Goal: Transaction & Acquisition: Purchase product/service

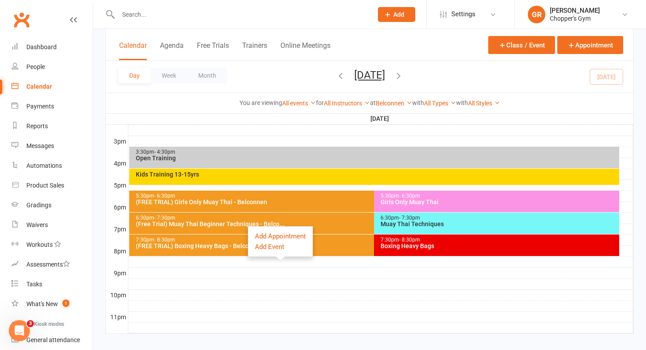
click at [344, 240] on div "7:30pm - 8:30pm" at bounding box center [372, 240] width 474 height 6
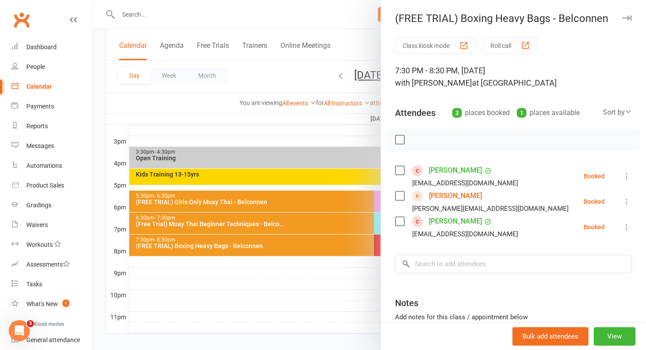
click at [344, 240] on div at bounding box center [369, 175] width 553 height 350
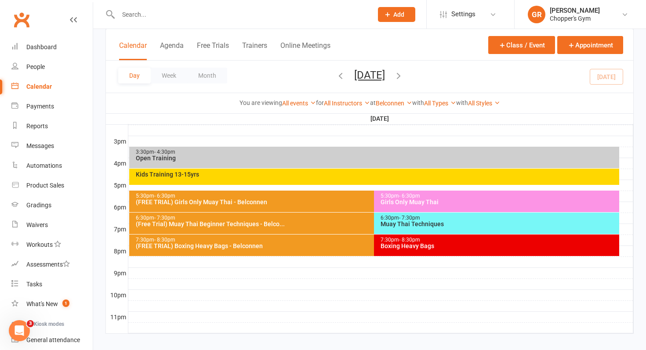
click at [412, 243] on div "Boxing Heavy Bags" at bounding box center [498, 246] width 237 height 6
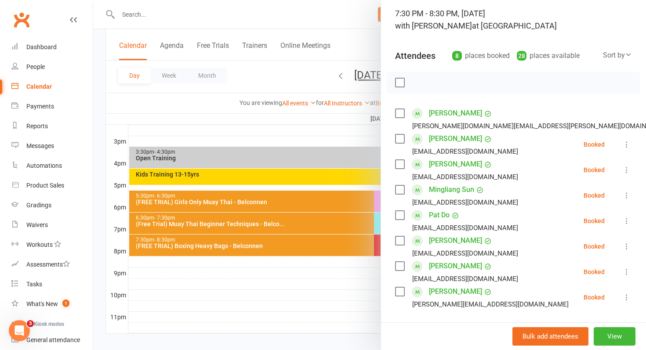
scroll to position [86, 0]
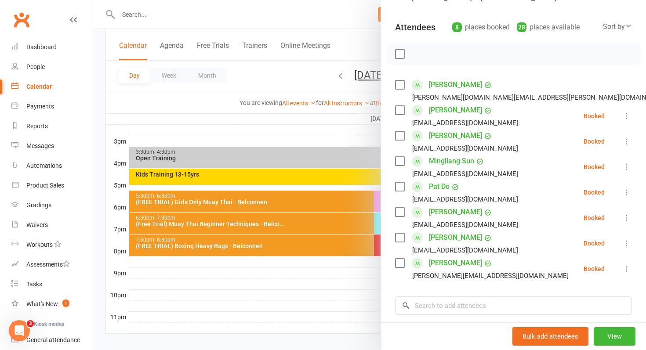
click at [627, 197] on icon at bounding box center [627, 192] width 9 height 9
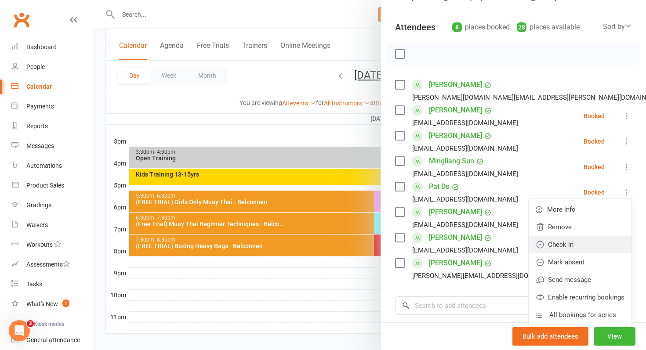
click at [580, 253] on link "Check in" at bounding box center [580, 245] width 103 height 18
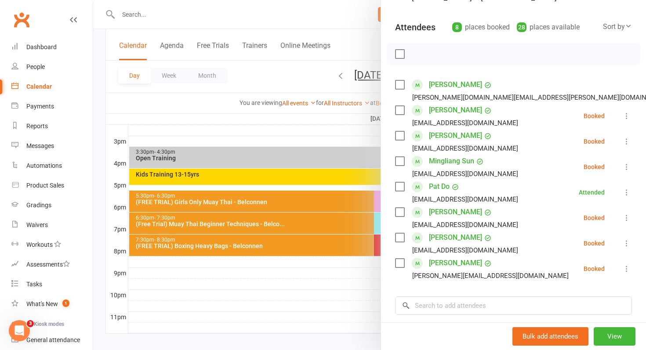
click at [625, 268] on icon at bounding box center [627, 269] width 9 height 9
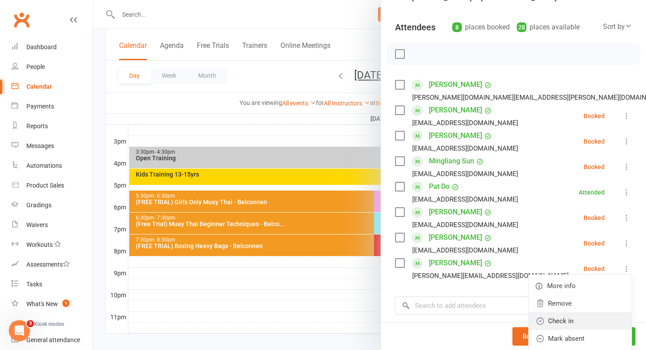
click at [596, 323] on link "Check in" at bounding box center [580, 322] width 103 height 18
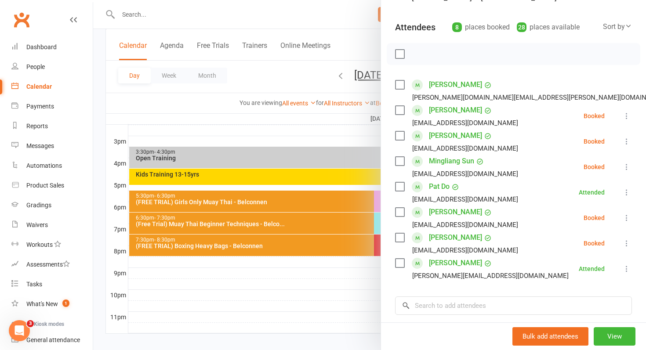
click at [624, 116] on icon at bounding box center [627, 116] width 9 height 9
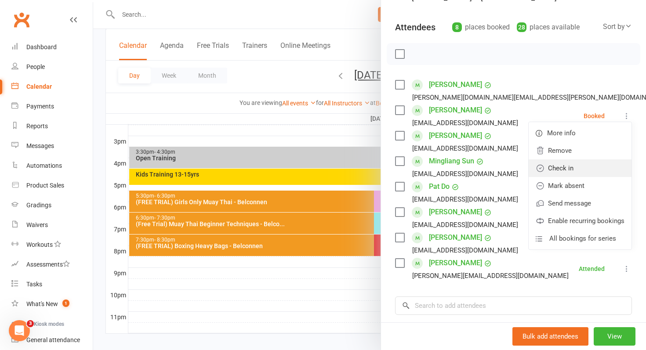
click at [596, 165] on link "Check in" at bounding box center [580, 169] width 103 height 18
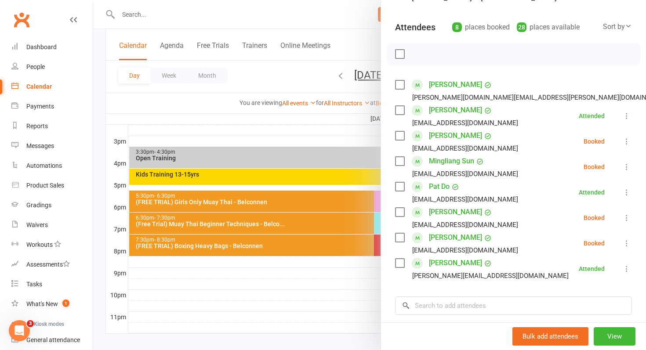
click at [289, 252] on div at bounding box center [369, 175] width 553 height 350
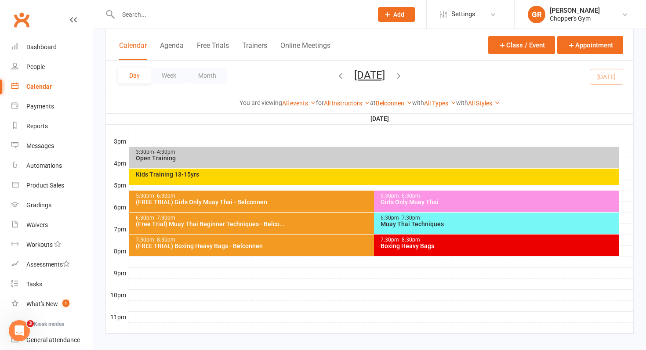
click at [289, 252] on div "7:30pm - 8:30pm (FREE TRIAL) Boxing Heavy Bags - Belconnen" at bounding box center [370, 246] width 482 height 22
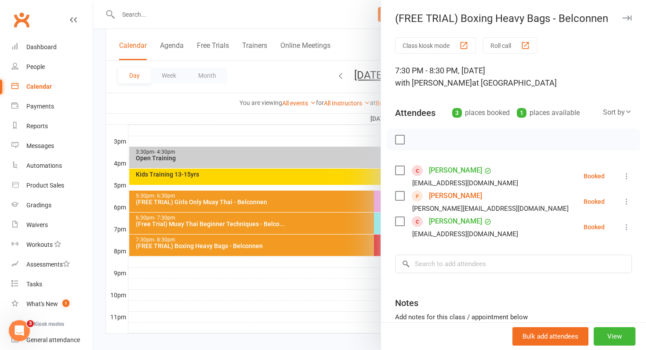
click at [198, 280] on div at bounding box center [369, 175] width 553 height 350
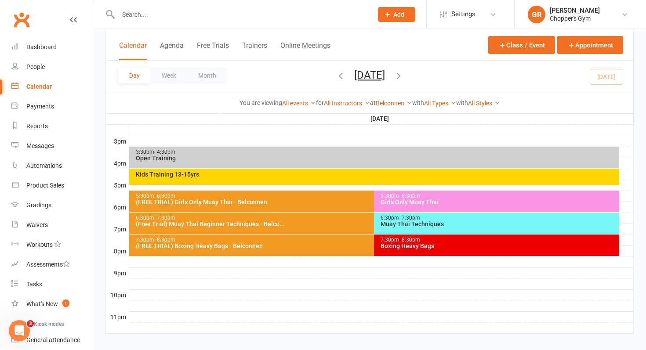
click at [415, 241] on span "- 8:30pm" at bounding box center [409, 240] width 21 height 6
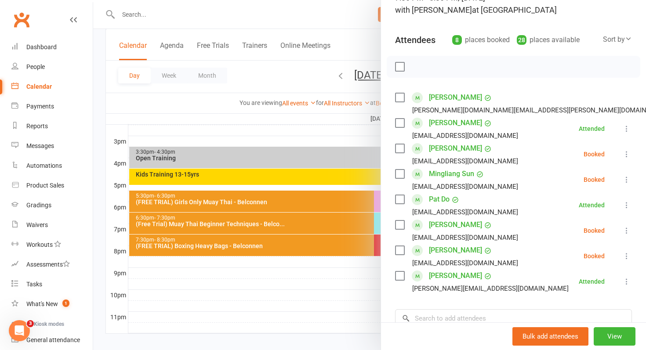
scroll to position [72, 0]
click at [629, 156] on icon at bounding box center [627, 155] width 9 height 9
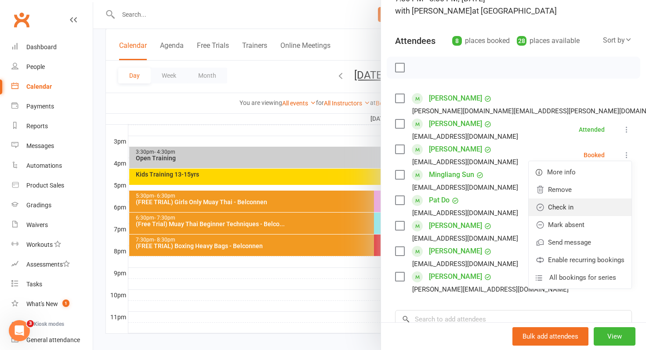
click at [603, 202] on link "Check in" at bounding box center [580, 208] width 103 height 18
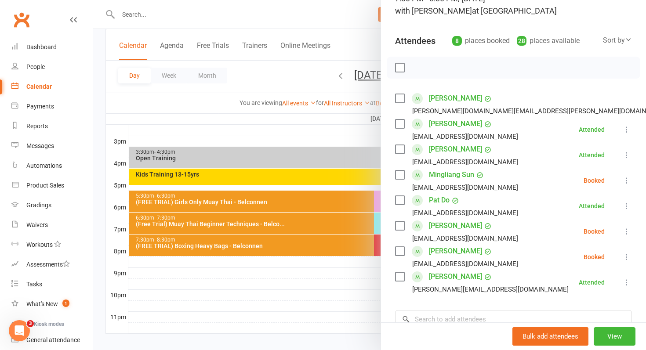
click at [626, 178] on icon at bounding box center [627, 180] width 9 height 9
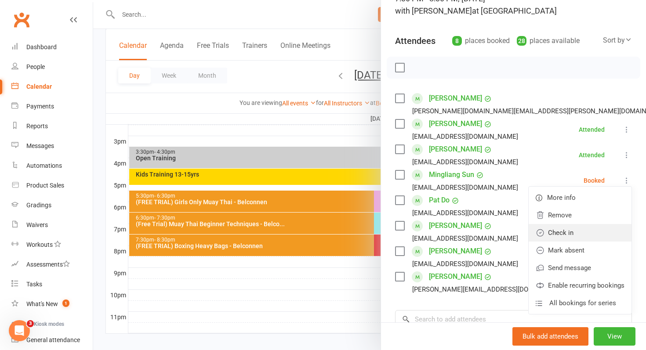
click at [598, 233] on link "Check in" at bounding box center [580, 233] width 103 height 18
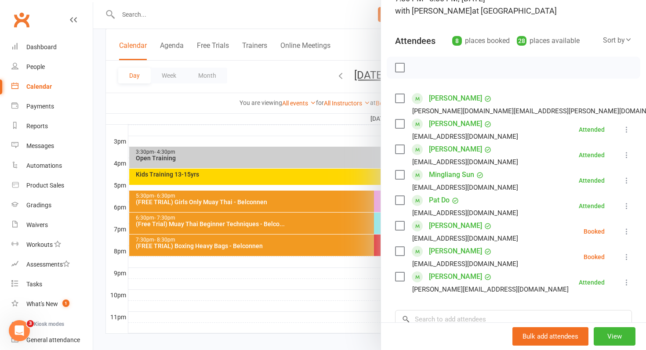
click at [626, 229] on icon at bounding box center [627, 231] width 9 height 9
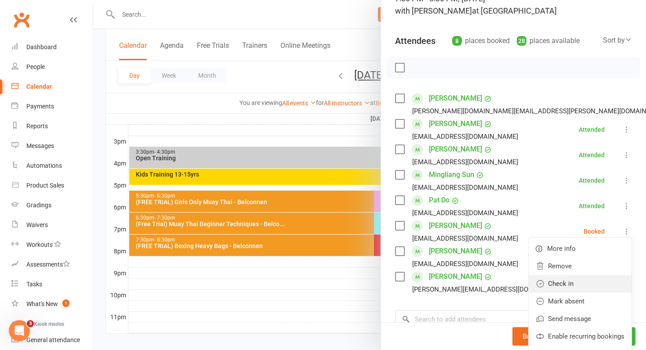
click at [601, 288] on link "Check in" at bounding box center [580, 284] width 103 height 18
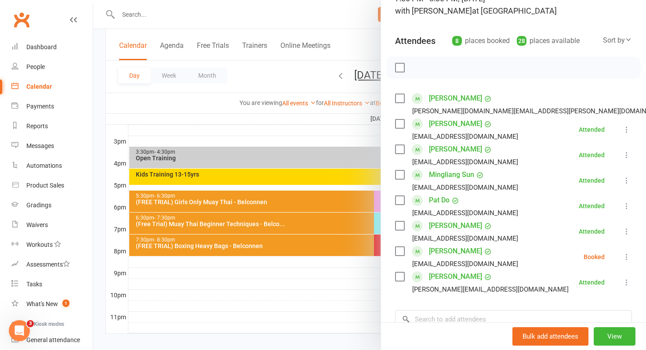
click at [358, 288] on div at bounding box center [369, 175] width 553 height 350
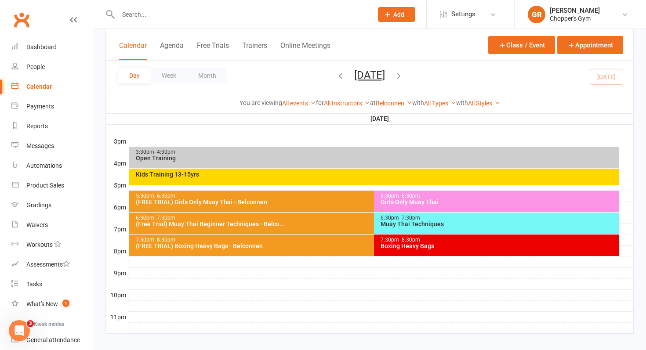
click at [357, 219] on div "6:30pm - 7:30pm" at bounding box center [372, 218] width 474 height 6
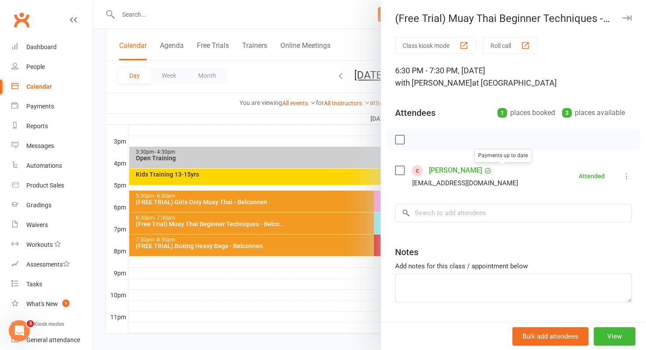
click at [482, 174] on link "Kavindu Kandegedara" at bounding box center [455, 171] width 53 height 14
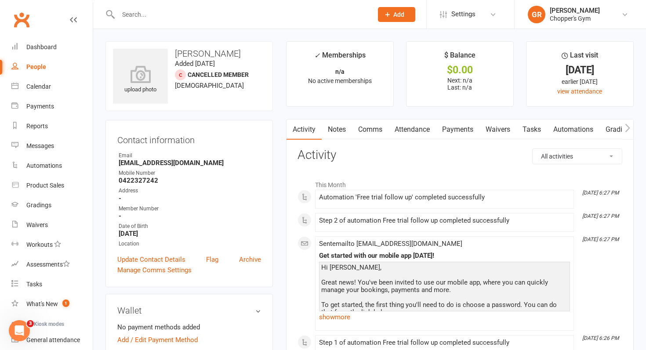
click at [631, 133] on button "button" at bounding box center [628, 130] width 11 height 20
click at [551, 127] on link "Mobile App" at bounding box center [552, 130] width 47 height 20
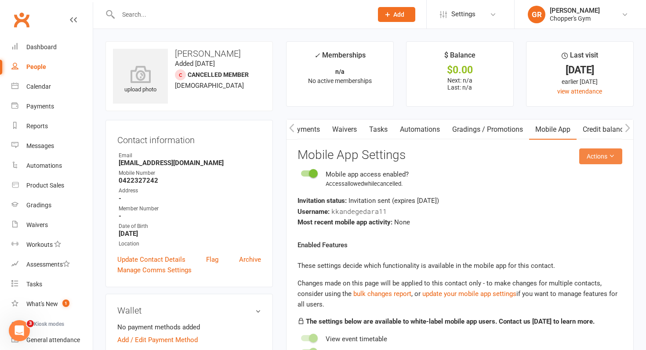
click at [596, 160] on button "Actions" at bounding box center [600, 157] width 43 height 16
click at [579, 180] on link "Send invitation email" at bounding box center [578, 177] width 87 height 18
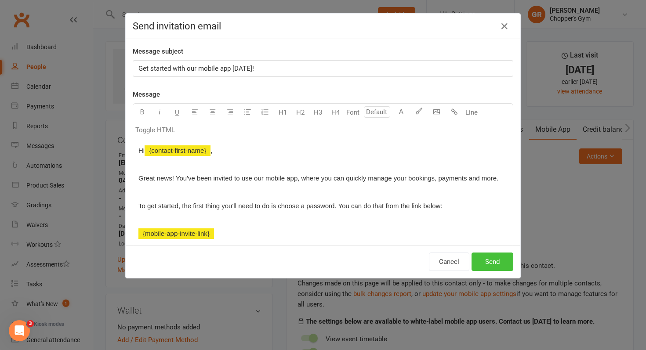
click at [501, 262] on button "Send" at bounding box center [493, 262] width 42 height 18
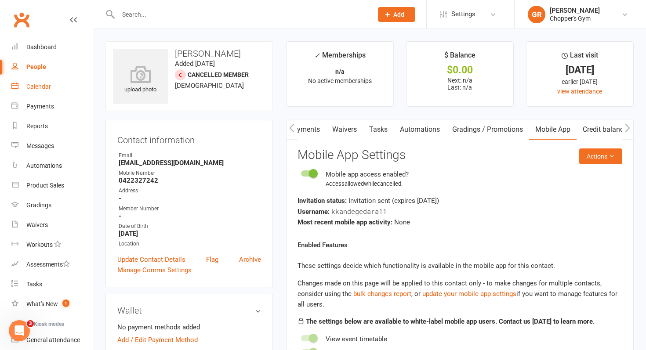
click at [47, 90] on div "Calendar" at bounding box center [38, 86] width 25 height 7
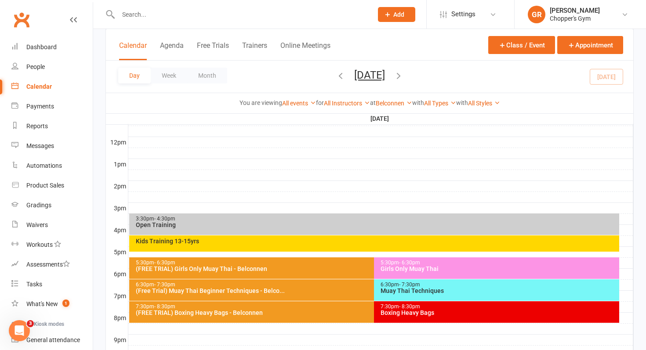
scroll to position [333, 0]
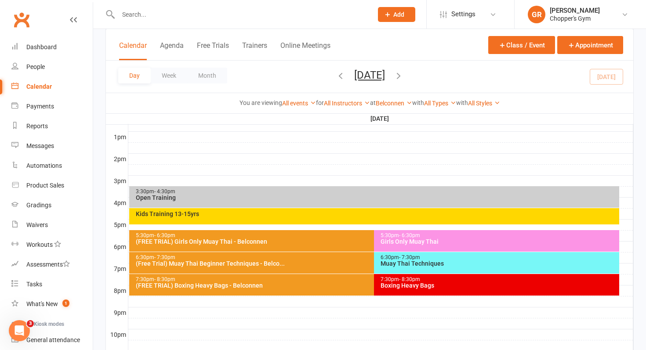
click at [482, 261] on div "Muay Thai Techniques" at bounding box center [498, 264] width 237 height 6
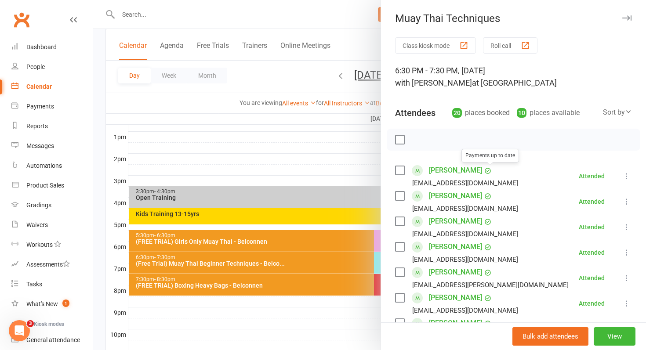
click at [470, 173] on link "Abdullah Nadeem" at bounding box center [455, 171] width 53 height 14
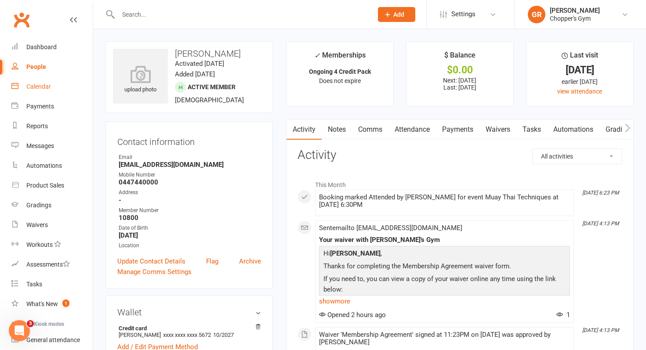
click at [28, 83] on div "Calendar" at bounding box center [38, 86] width 25 height 7
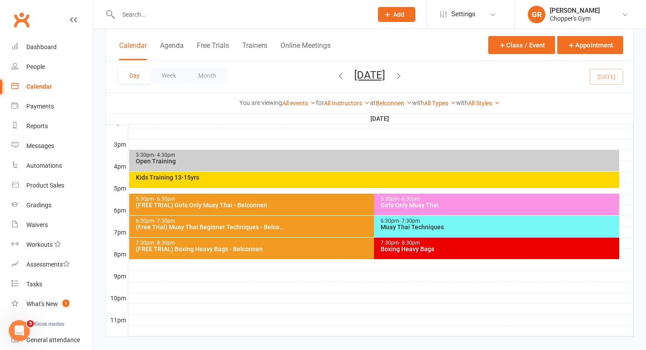
scroll to position [381, 0]
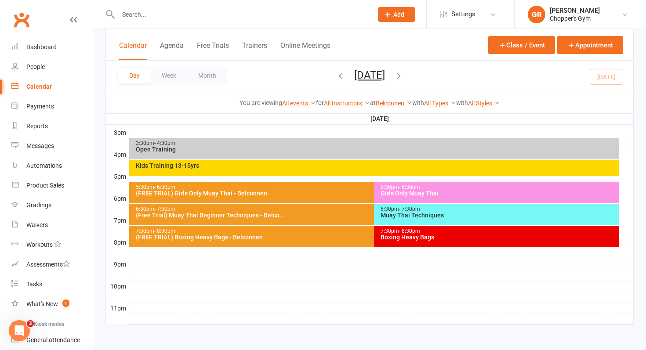
click at [425, 241] on div "7:30pm - 8:30pm Boxing Heavy Bags" at bounding box center [496, 237] width 245 height 22
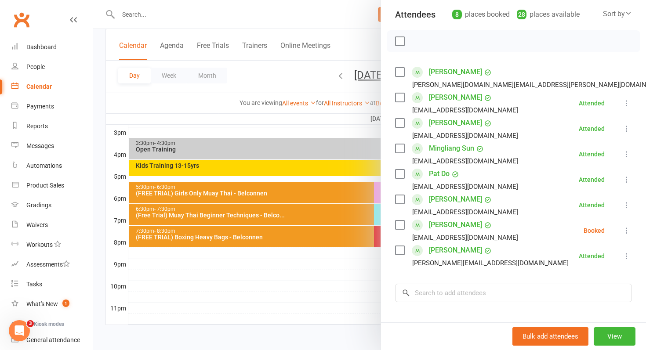
scroll to position [99, 0]
click at [347, 246] on div at bounding box center [369, 175] width 553 height 350
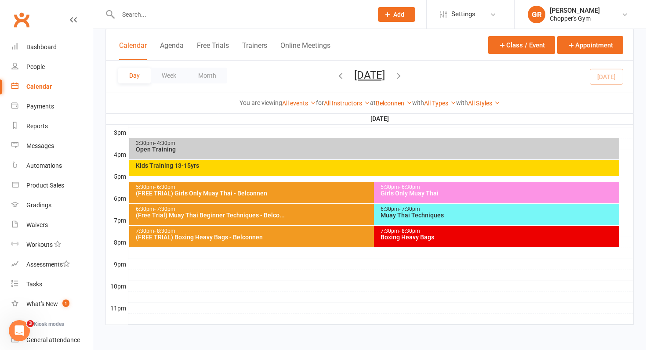
click at [347, 246] on div "7:30pm - 8:30pm (FREE TRIAL) Boxing Heavy Bags - Belconnen" at bounding box center [370, 237] width 482 height 22
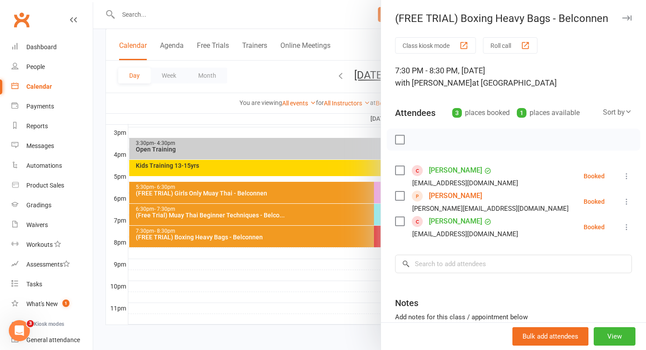
click at [333, 286] on div at bounding box center [369, 175] width 553 height 350
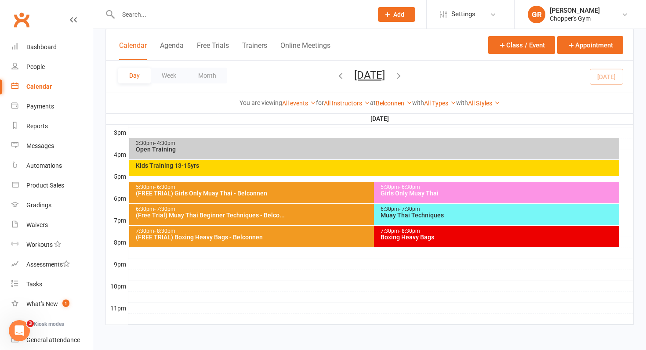
click at [387, 247] on div "7:30pm - 8:30pm Boxing Heavy Bags" at bounding box center [496, 237] width 245 height 22
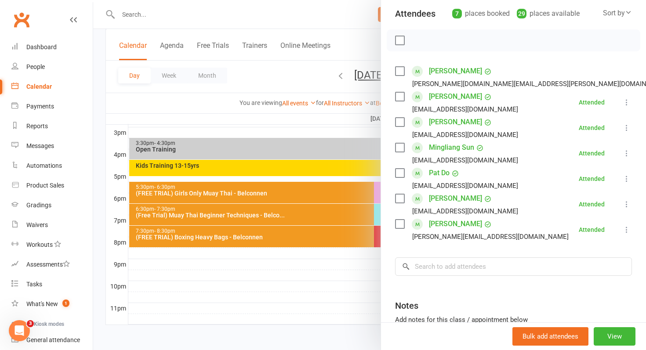
click at [334, 272] on div at bounding box center [369, 175] width 553 height 350
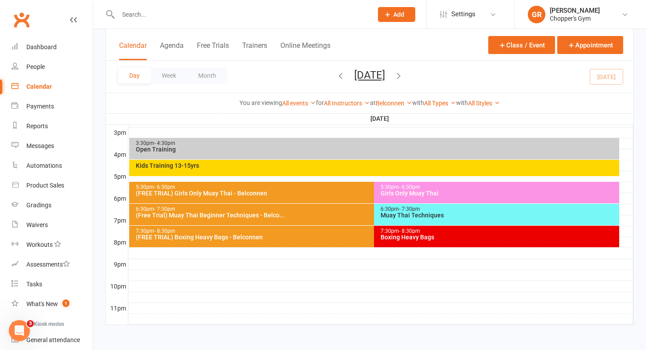
click at [414, 210] on span "- 7:30pm" at bounding box center [409, 209] width 21 height 6
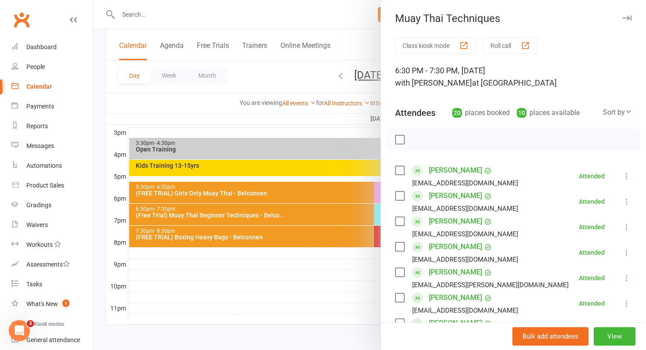
click at [299, 237] on div at bounding box center [369, 175] width 553 height 350
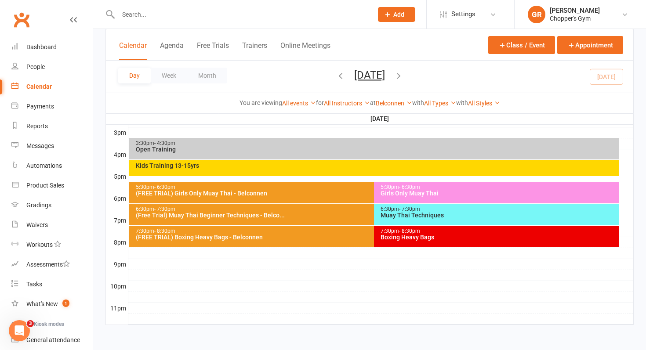
click at [299, 237] on div "(FREE TRIAL) Boxing Heavy Bags - Belconnen" at bounding box center [372, 237] width 474 height 6
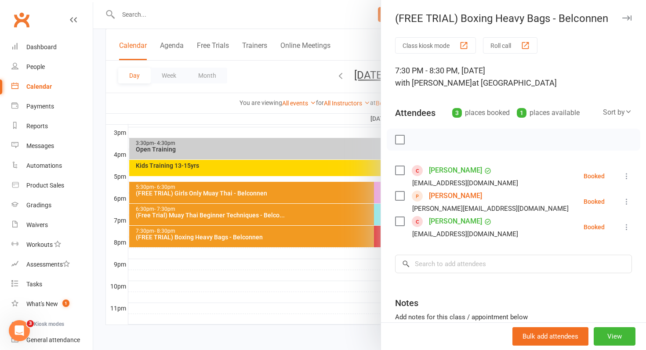
click at [305, 215] on div at bounding box center [369, 175] width 553 height 350
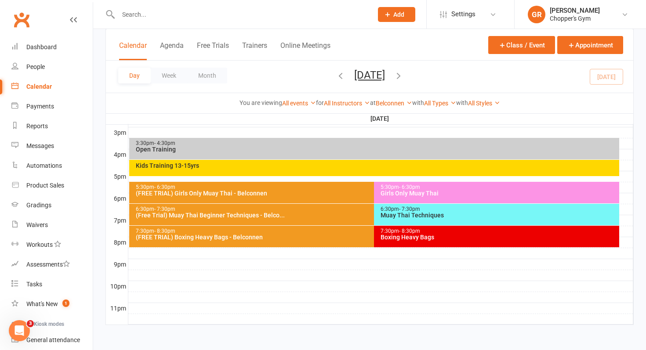
click at [305, 215] on div "(Free Trial) Muay Thai Beginner Techniques - Belco..." at bounding box center [372, 215] width 474 height 6
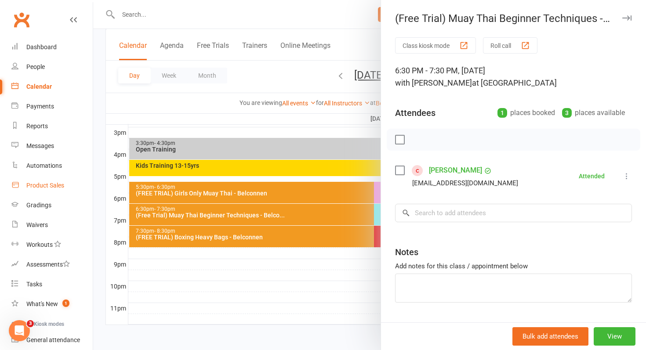
click at [53, 186] on div "Product Sales" at bounding box center [45, 185] width 38 height 7
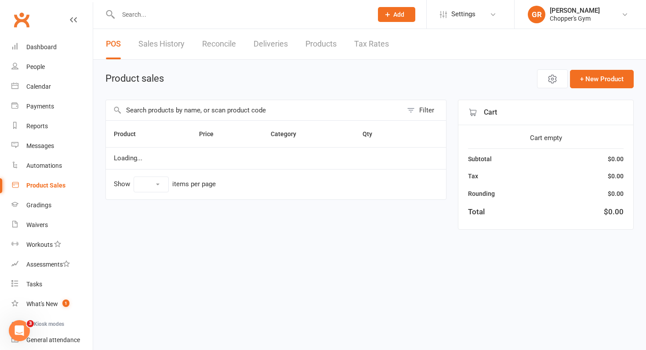
select select "100"
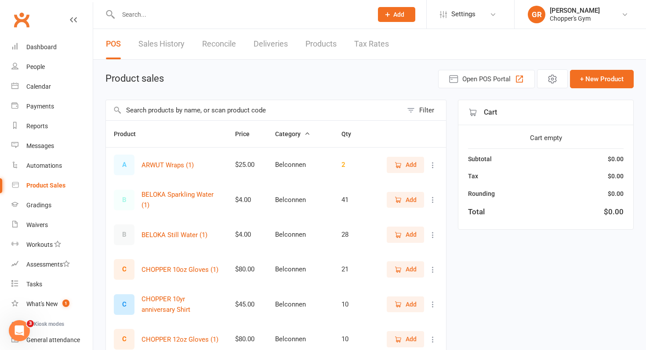
click at [259, 107] on input "text" at bounding box center [254, 110] width 297 height 20
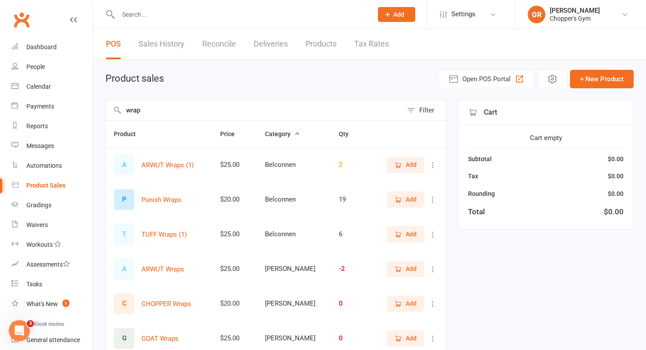
type input "wrap"
click at [406, 197] on span "Add" at bounding box center [411, 200] width 11 height 10
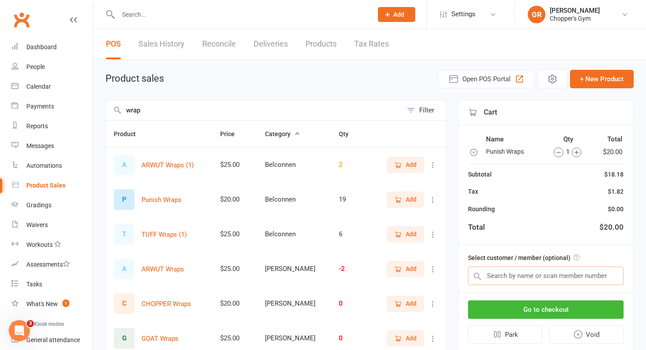
click at [520, 277] on input "text" at bounding box center [546, 276] width 156 height 18
paste input "Kavindu Kandegedara"
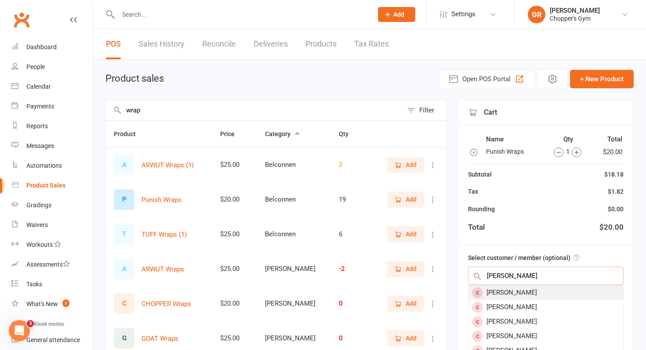
type input "Kavindu Kandegedara"
click at [490, 292] on div "Kavindu Kandegedara" at bounding box center [546, 293] width 155 height 15
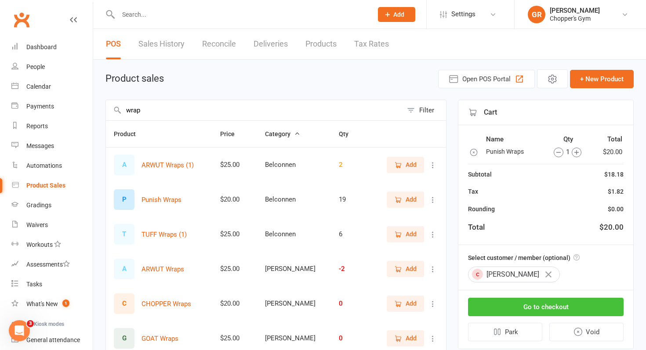
click at [507, 316] on button "Go to checkout" at bounding box center [546, 307] width 156 height 18
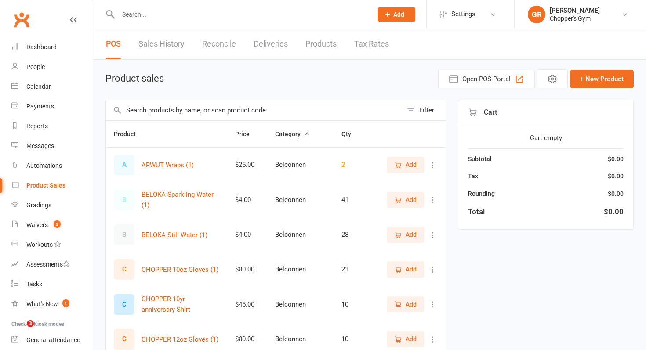
select select "100"
click at [33, 80] on link "Calendar" at bounding box center [51, 87] width 81 height 20
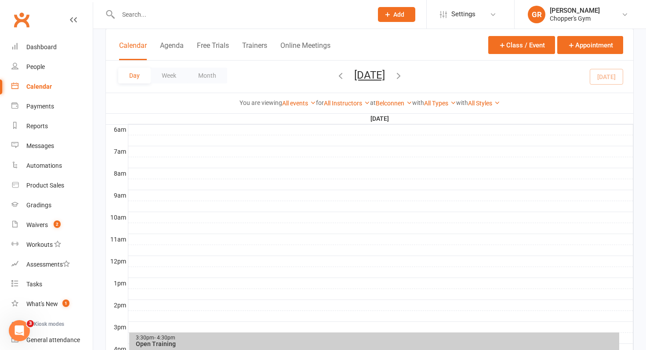
scroll to position [381, 0]
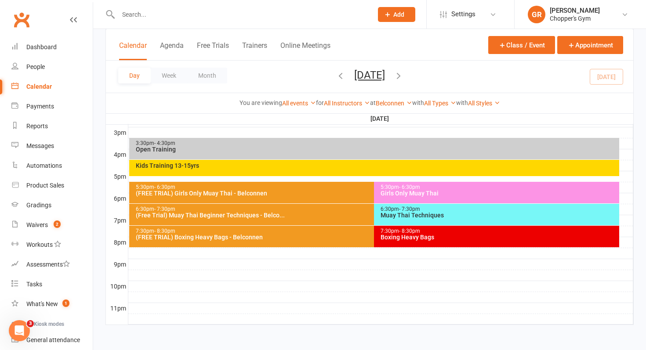
click at [346, 213] on div "(Free Trial) Muay Thai Beginner Techniques - Belco..." at bounding box center [372, 215] width 474 height 6
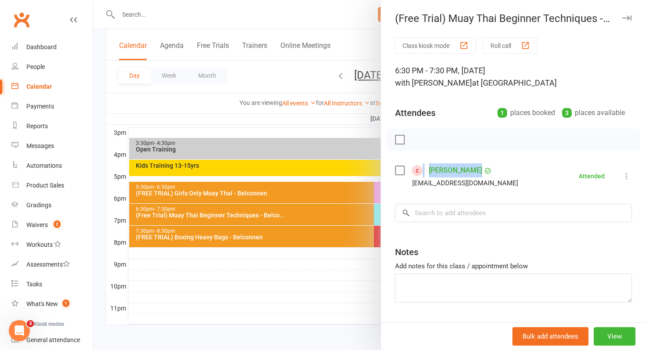
drag, startPoint x: 430, startPoint y: 162, endPoint x: 499, endPoint y: 166, distance: 69.1
click at [499, 166] on div "Class kiosk mode Roll call 6:30 PM - 7:30 PM, Monday, September, 15, 2025 with …" at bounding box center [513, 192] width 265 height 310
copy div "[PERSON_NAME]"
click at [306, 273] on div at bounding box center [369, 175] width 553 height 350
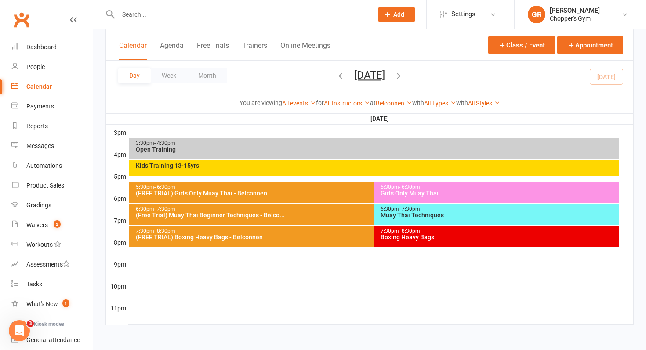
click at [396, 214] on div "Muay Thai Techniques" at bounding box center [498, 215] width 237 height 6
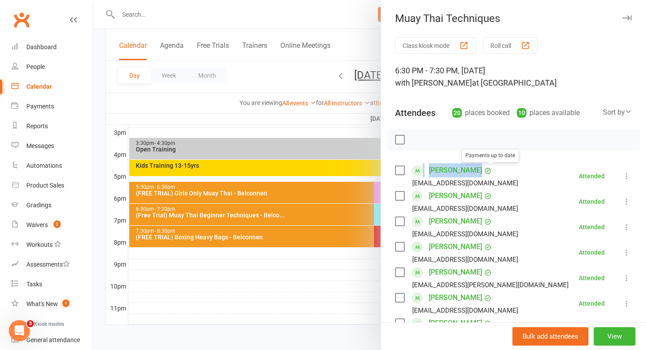
drag, startPoint x: 429, startPoint y: 156, endPoint x: 490, endPoint y: 148, distance: 61.2
copy div "Abdullah Nadeem Payments up to date"
click at [294, 293] on div at bounding box center [369, 175] width 553 height 350
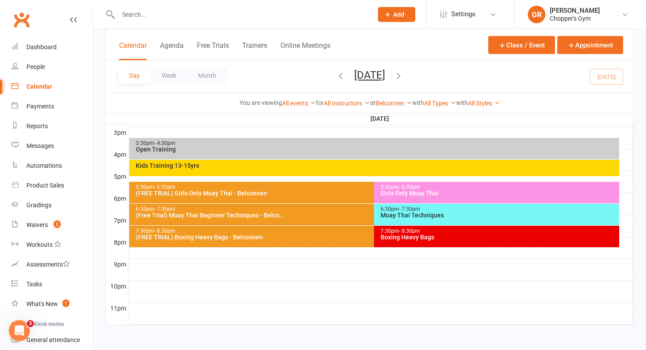
click at [314, 240] on div "(FREE TRIAL) Boxing Heavy Bags - Belconnen" at bounding box center [372, 237] width 474 height 6
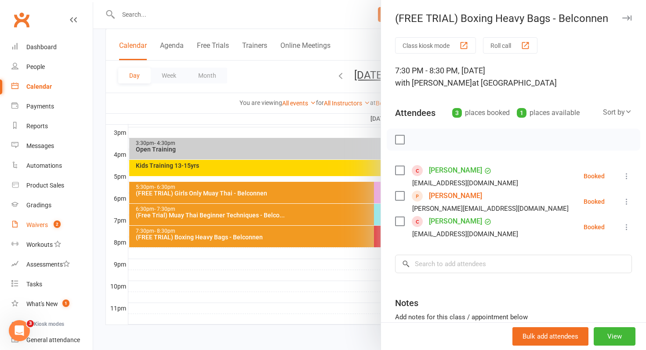
click at [47, 222] on div "Waivers" at bounding box center [37, 225] width 22 height 7
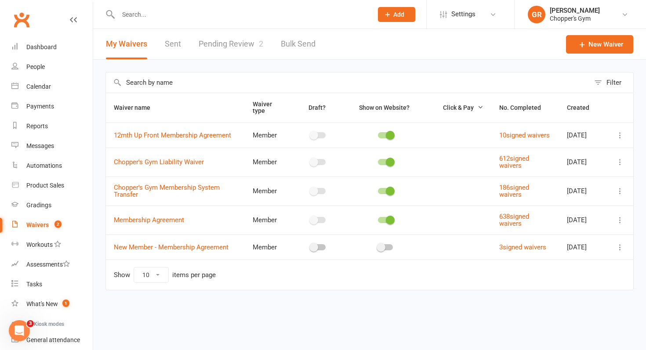
click at [243, 51] on link "Pending Review 2" at bounding box center [231, 44] width 65 height 30
select select "50"
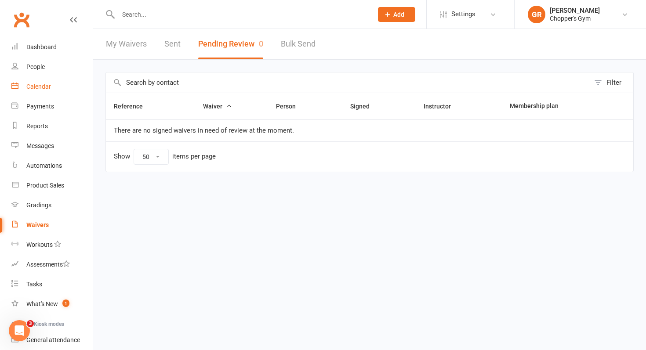
click at [29, 78] on link "Calendar" at bounding box center [51, 87] width 81 height 20
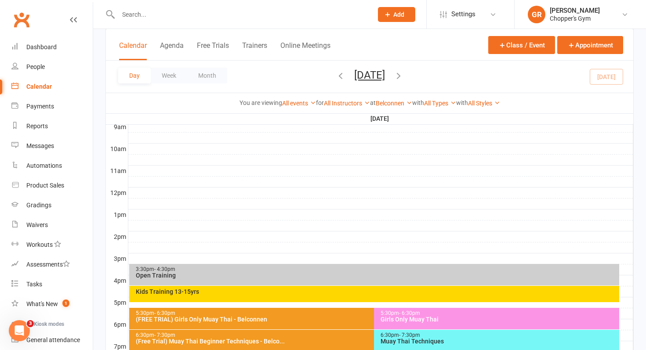
scroll to position [381, 0]
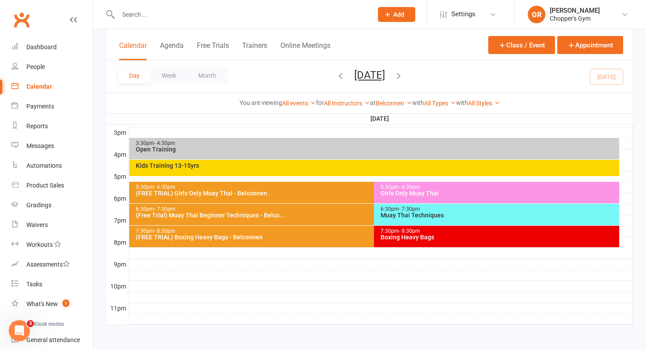
click at [270, 241] on div "7:30pm - 8:30pm (FREE TRIAL) Boxing Heavy Bags - Belconnen" at bounding box center [370, 237] width 482 height 22
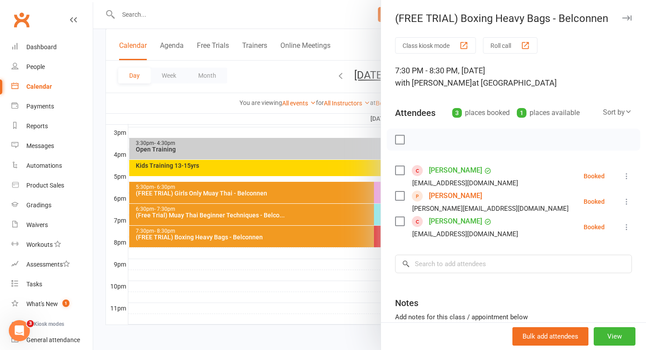
click at [628, 178] on icon at bounding box center [627, 176] width 9 height 9
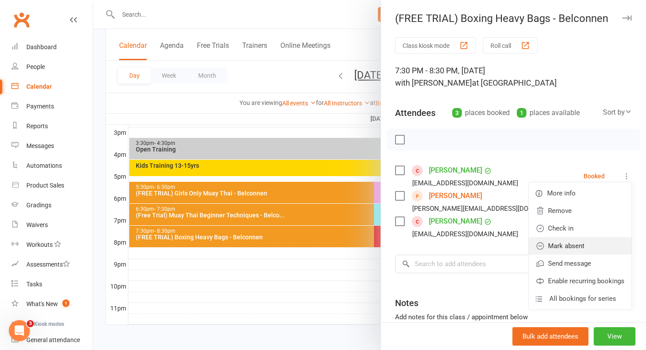
click at [608, 237] on link "Mark absent" at bounding box center [580, 246] width 103 height 18
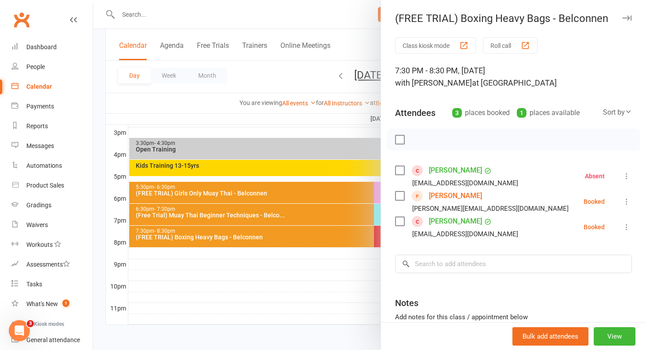
click at [628, 203] on icon at bounding box center [627, 201] width 9 height 9
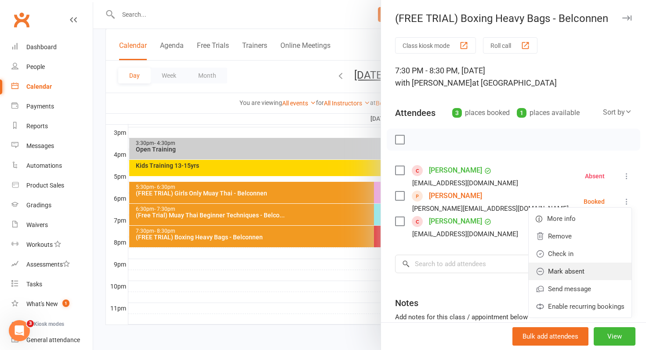
click at [603, 266] on link "Mark absent" at bounding box center [580, 272] width 103 height 18
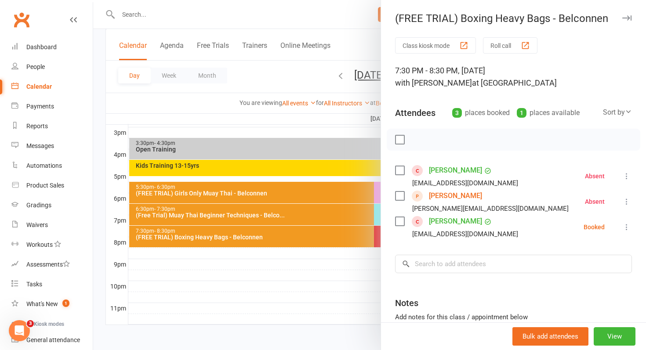
click at [625, 229] on icon at bounding box center [627, 227] width 9 height 9
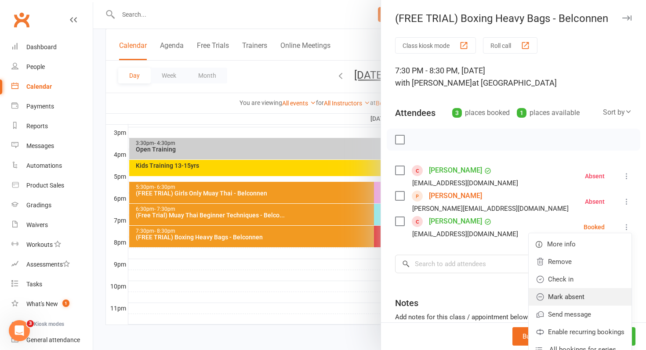
click at [605, 295] on link "Mark absent" at bounding box center [580, 297] width 103 height 18
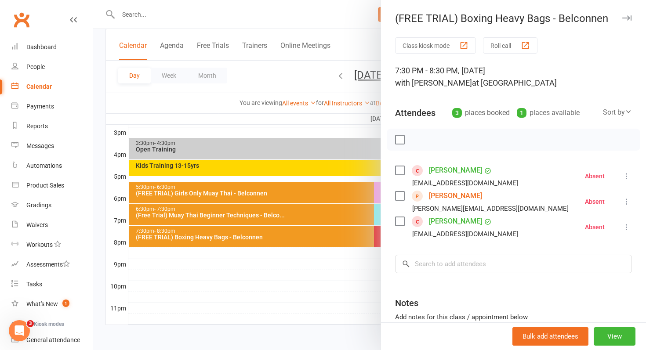
click at [312, 285] on div at bounding box center [369, 175] width 553 height 350
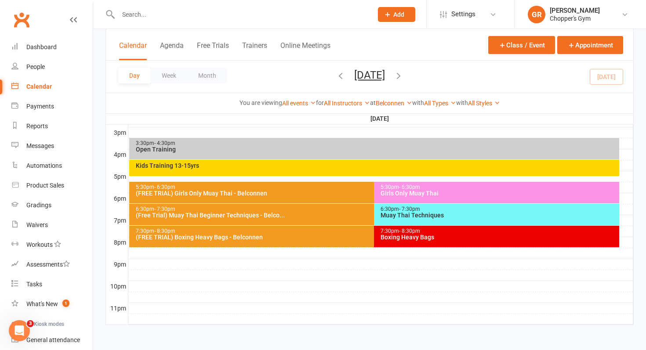
click at [404, 244] on div "7:30pm - 8:30pm Boxing Heavy Bags" at bounding box center [496, 237] width 245 height 22
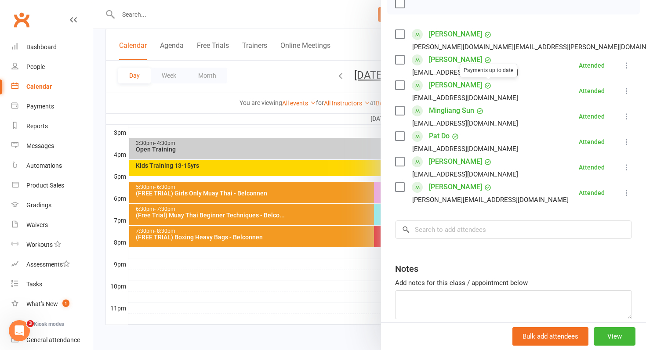
scroll to position [140, 0]
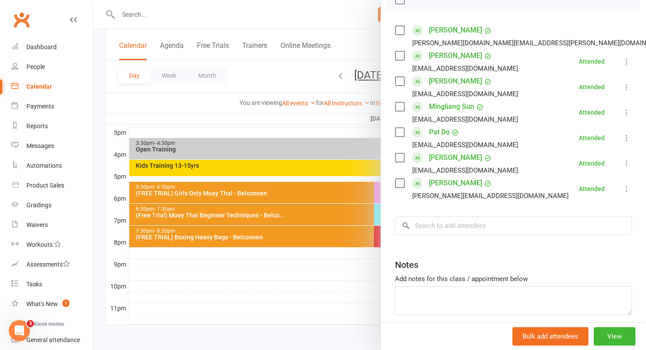
click at [302, 293] on div at bounding box center [369, 175] width 553 height 350
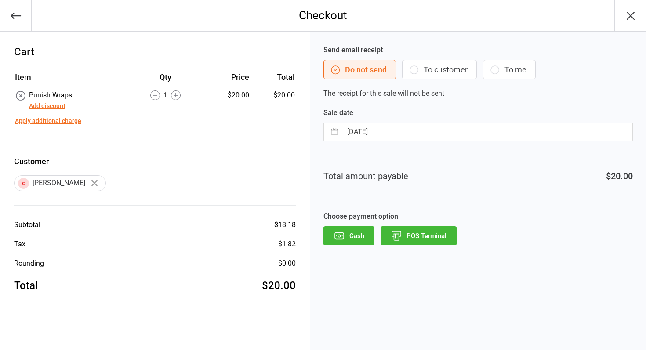
click at [412, 240] on button "POS Terminal" at bounding box center [419, 235] width 76 height 19
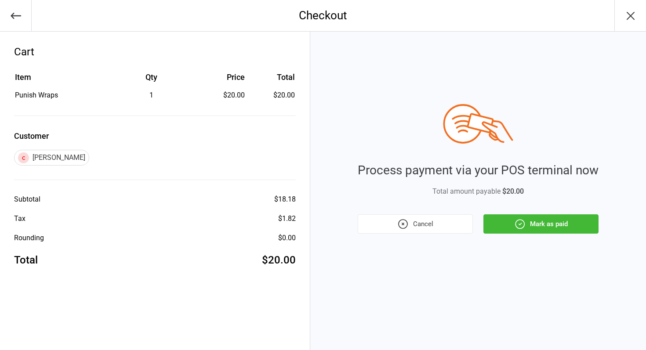
click at [522, 231] on button "Mark as paid" at bounding box center [541, 224] width 115 height 19
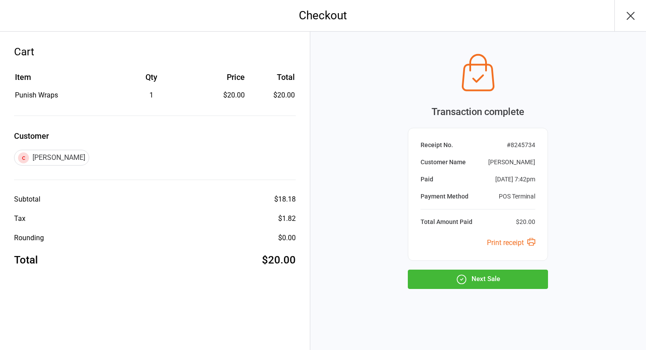
click at [459, 270] on button "Next Sale" at bounding box center [478, 279] width 140 height 19
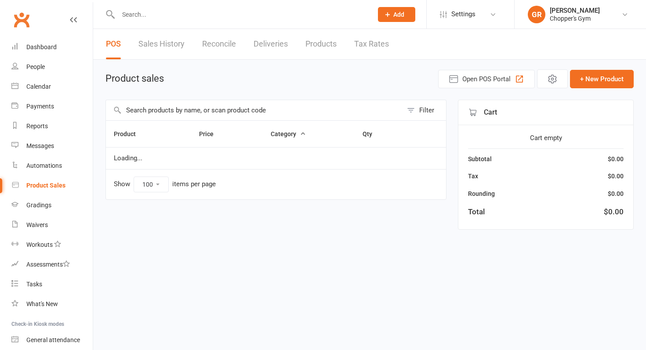
select select "100"
click at [206, 111] on input "text" at bounding box center [254, 110] width 297 height 20
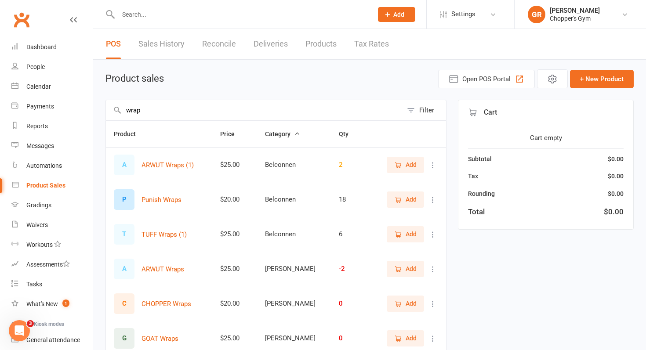
type input "wrap"
click at [399, 197] on icon "button" at bounding box center [398, 200] width 8 height 8
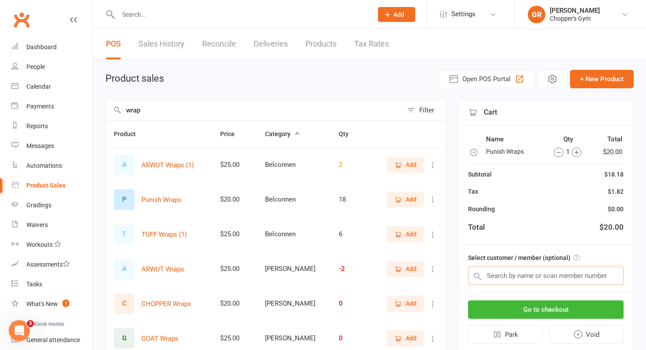
click at [533, 276] on input "text" at bounding box center [546, 276] width 156 height 18
paste input "Abdullah Nadeem Payments up to date"
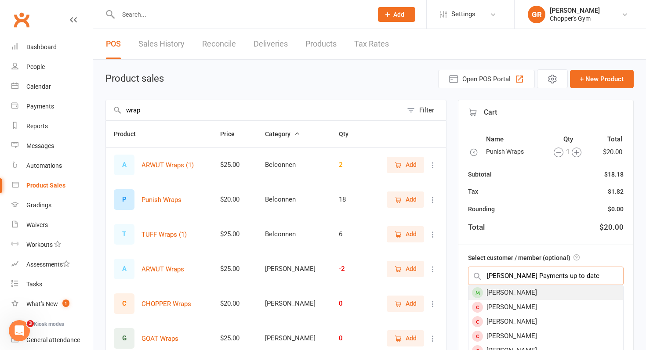
type input "Abdullah Nadeem Payments up to date"
click at [540, 292] on div "Abdullah Nadeem" at bounding box center [546, 293] width 155 height 15
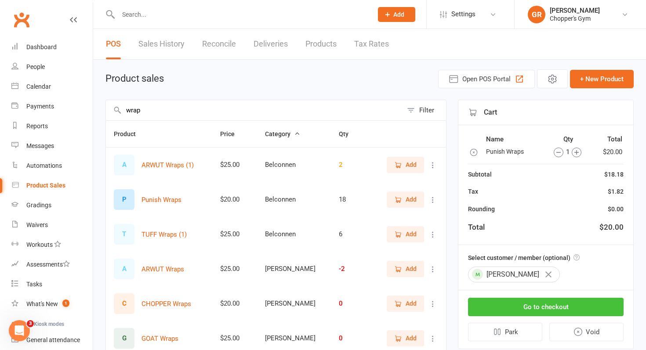
click at [533, 304] on button "Go to checkout" at bounding box center [546, 307] width 156 height 18
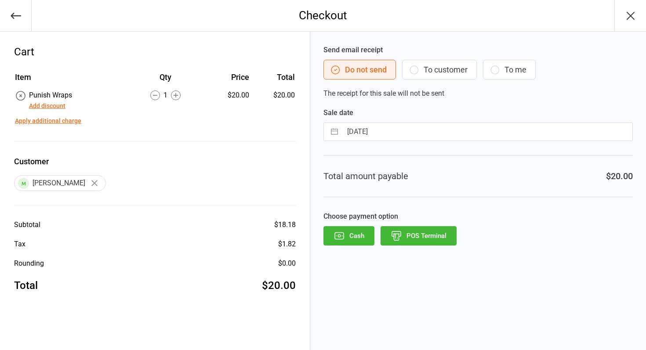
click at [426, 237] on button "POS Terminal" at bounding box center [419, 235] width 76 height 19
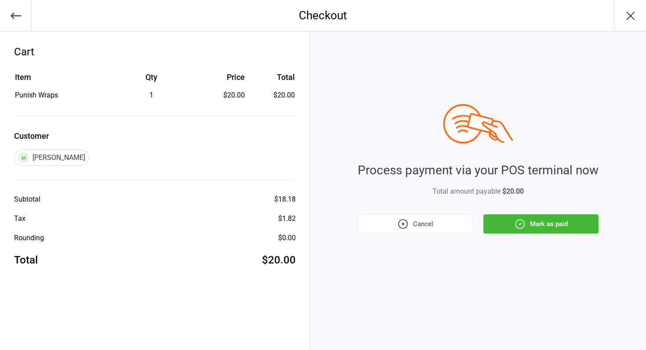
click at [537, 236] on div "Process payment via your POS terminal now Total amount payable $20.00 Cancel Ma…" at bounding box center [478, 191] width 336 height 319
click at [537, 227] on button "Mark as paid" at bounding box center [541, 224] width 115 height 19
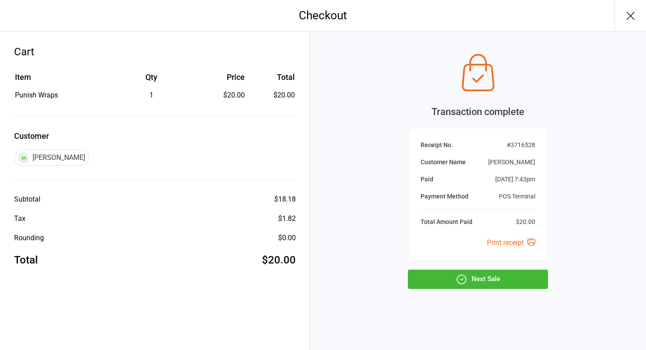
click at [487, 287] on button "Next Sale" at bounding box center [478, 279] width 140 height 19
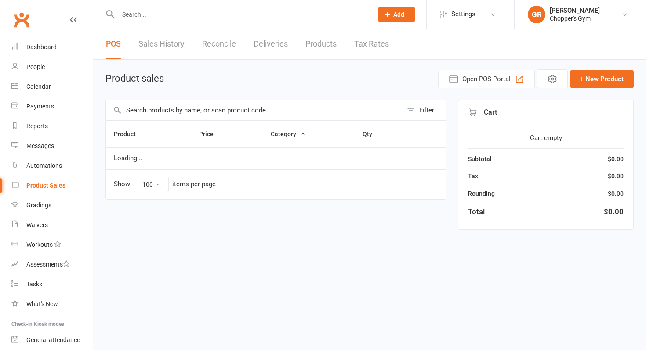
select select "100"
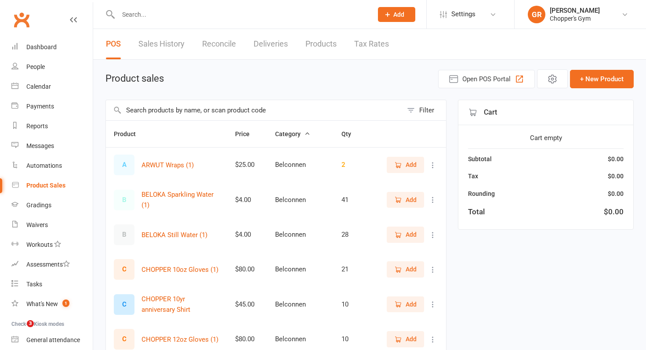
select select "100"
click at [43, 127] on div "Reports" at bounding box center [37, 126] width 22 height 7
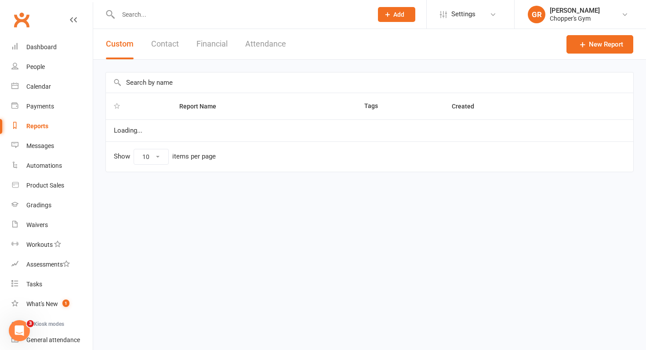
select select "100"
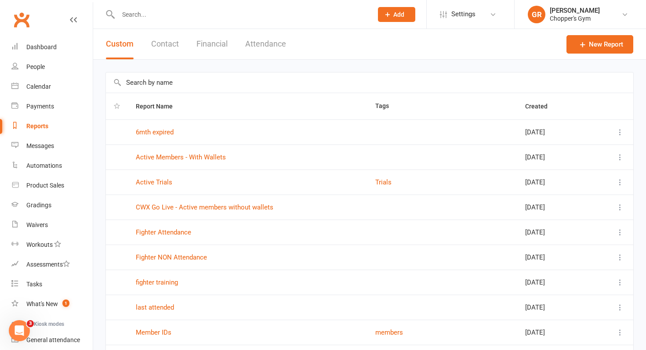
click at [200, 44] on button "Financial" at bounding box center [212, 44] width 31 height 30
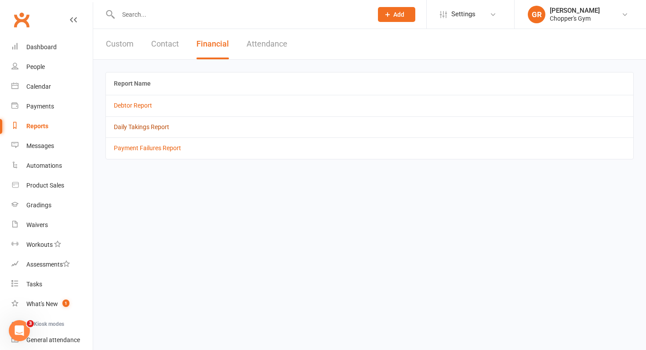
click at [134, 130] on link "Daily Takings Report" at bounding box center [141, 127] width 55 height 7
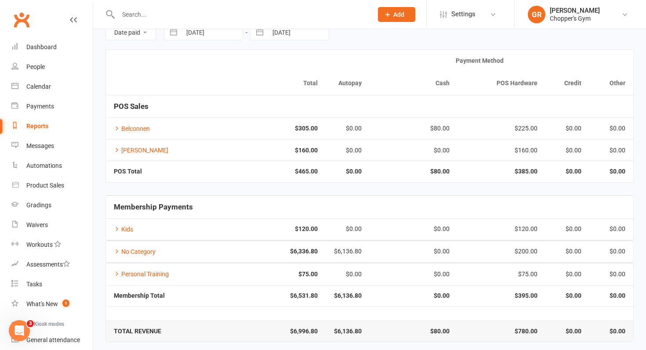
scroll to position [49, 0]
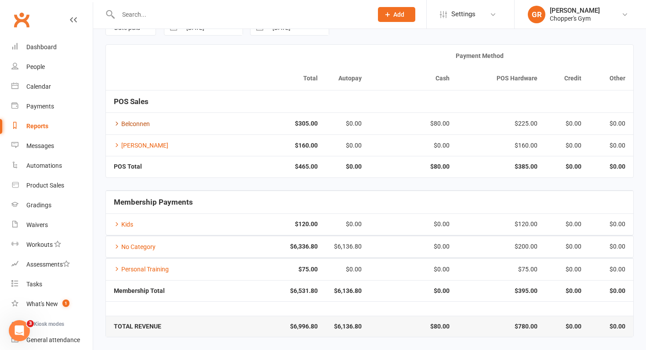
click at [141, 120] on link "Belconnen" at bounding box center [132, 123] width 36 height 7
